Goal: Transaction & Acquisition: Subscribe to service/newsletter

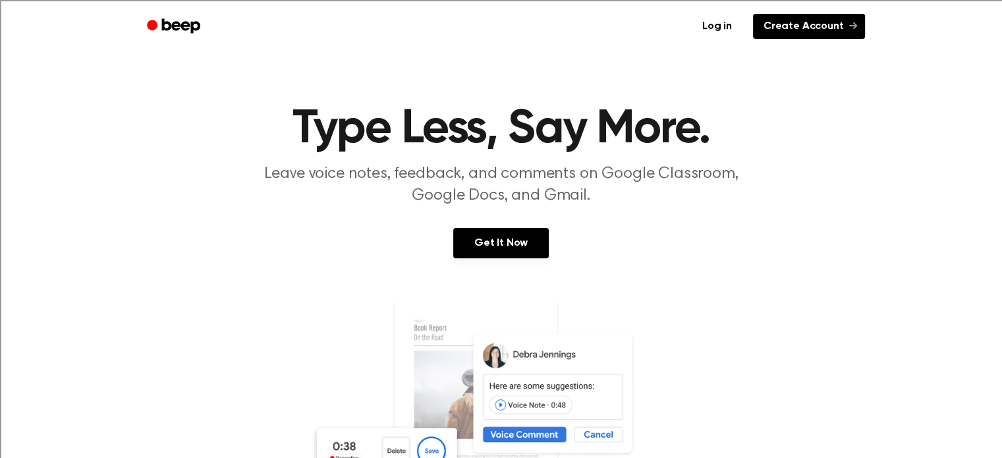
click at [773, 24] on link "Create Account" at bounding box center [809, 26] width 112 height 25
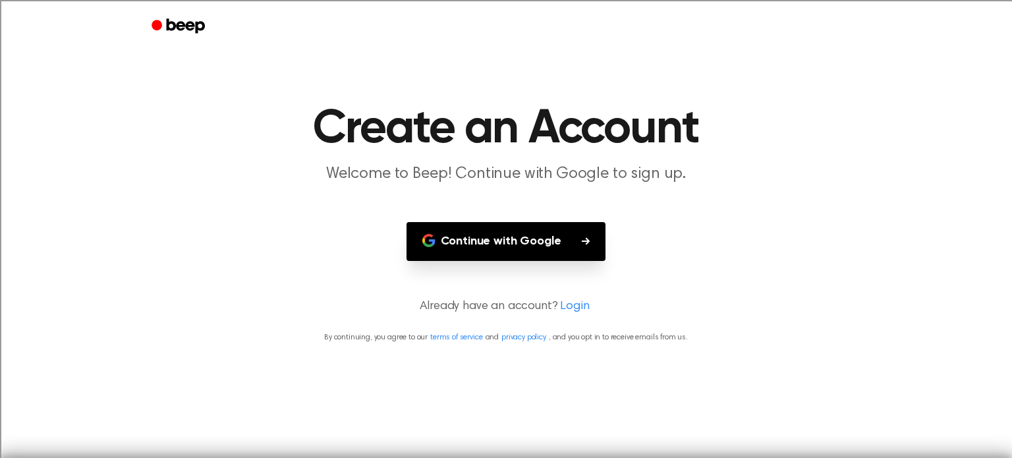
click at [521, 241] on button "Continue with Google" at bounding box center [507, 241] width 200 height 39
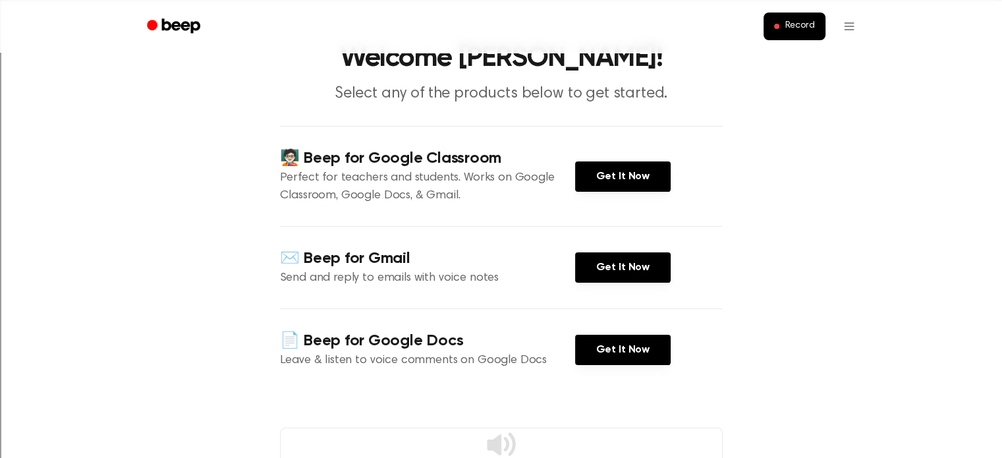
scroll to position [60, 0]
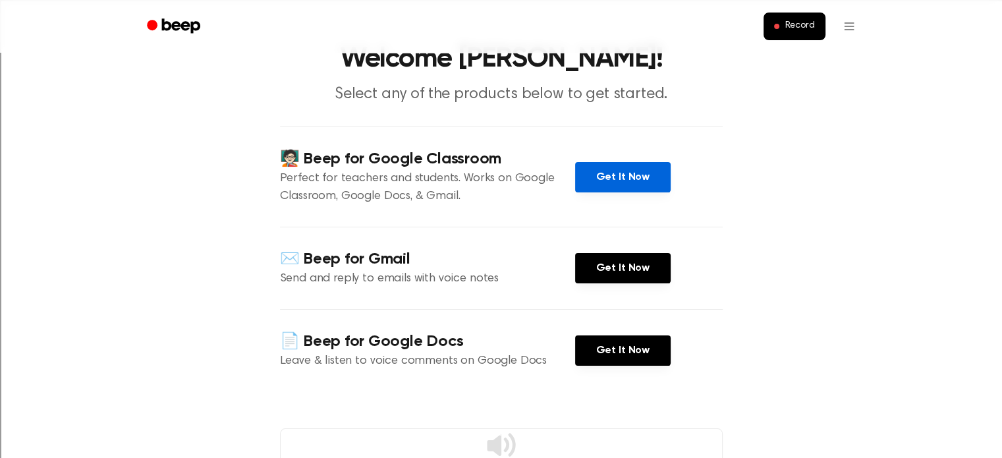
click at [604, 183] on link "Get It Now" at bounding box center [623, 177] width 96 height 30
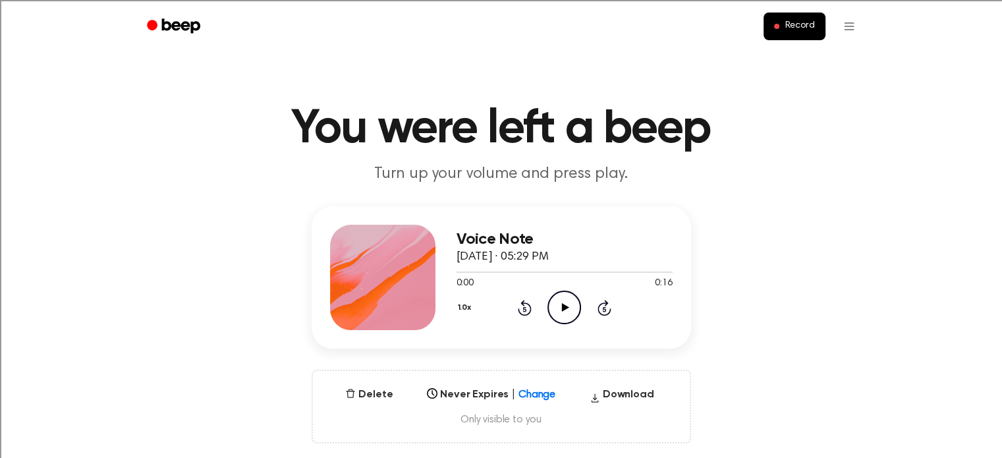
click at [553, 304] on icon "Play Audio" at bounding box center [565, 308] width 34 height 34
